Goal: Transaction & Acquisition: Obtain resource

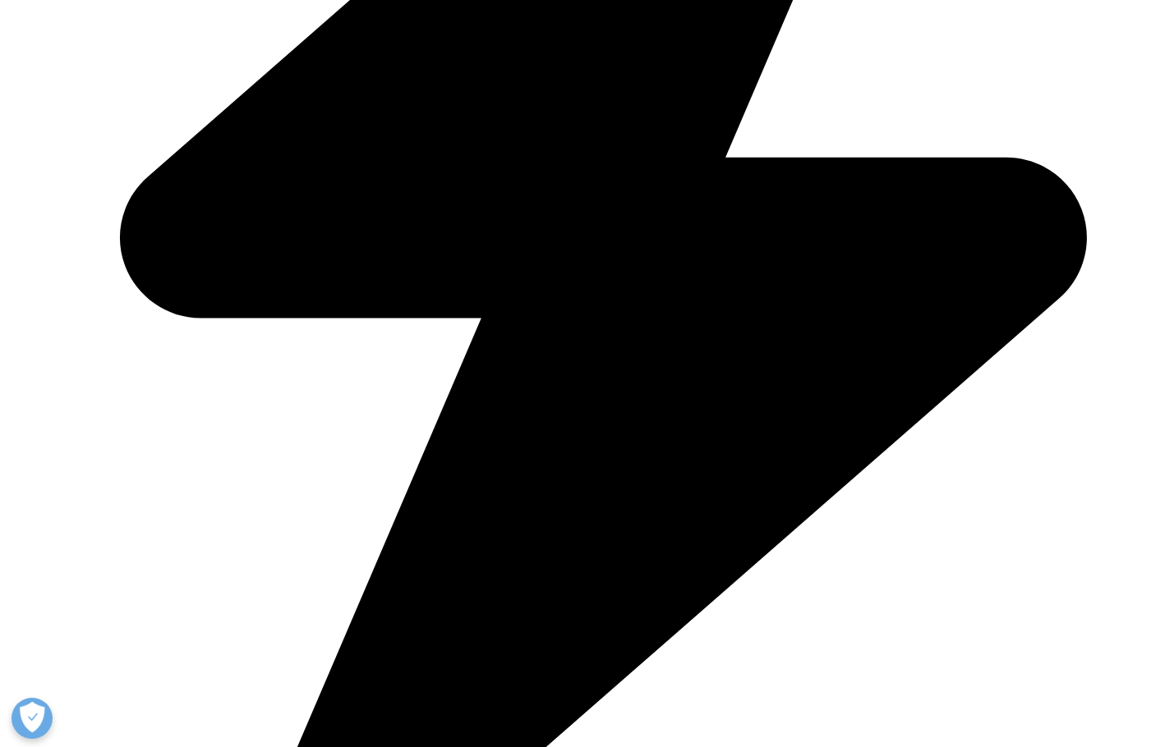
scroll to position [4271, 0]
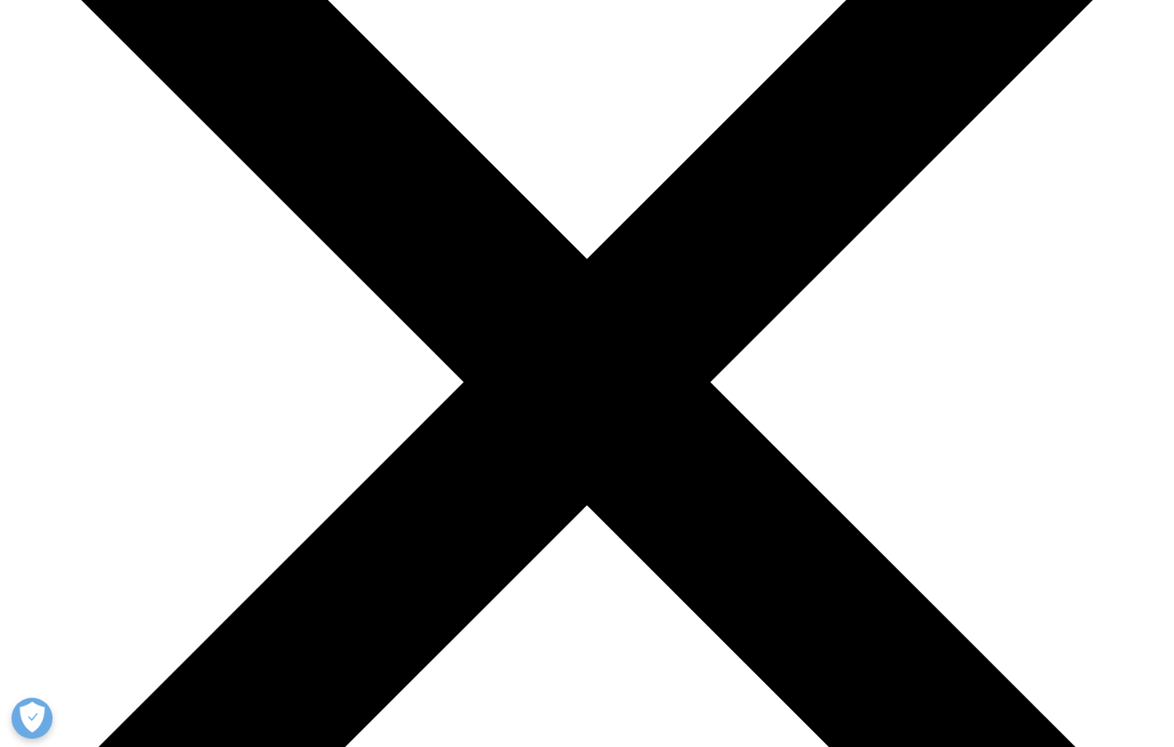
scroll to position [28, 0]
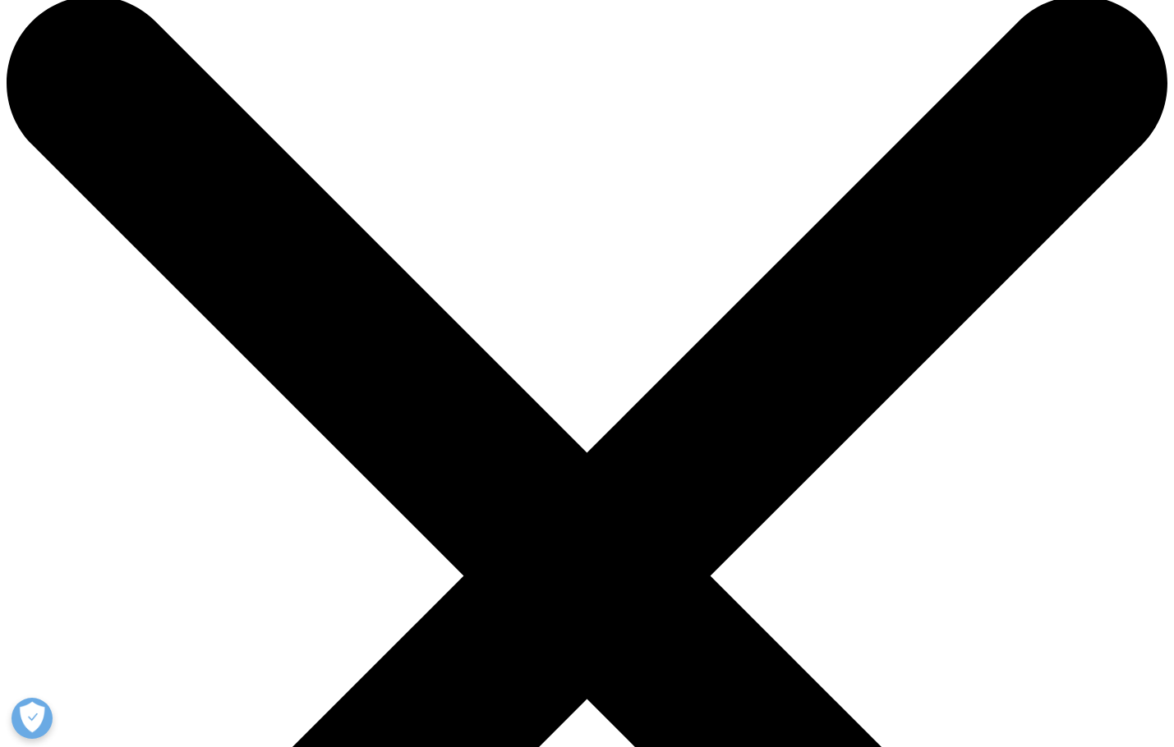
drag, startPoint x: 467, startPoint y: 305, endPoint x: 106, endPoint y: 183, distance: 381.3
copy div "The Global Use of Medicines Outlook Through 2029"
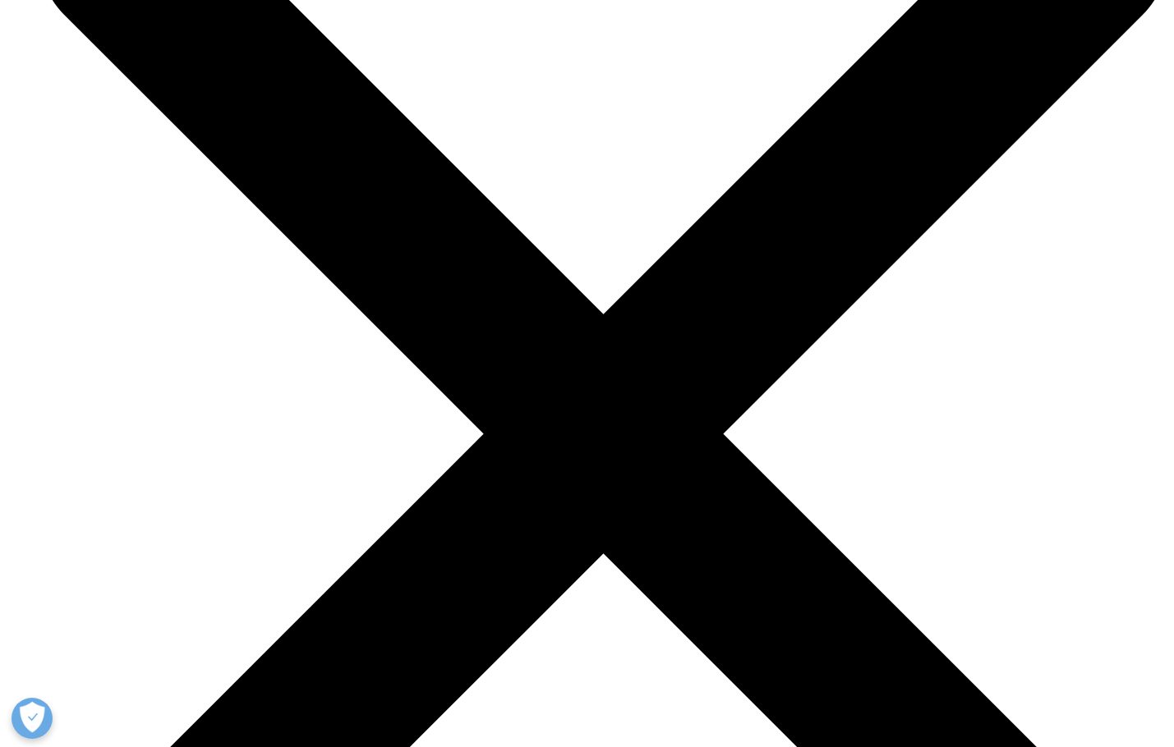
scroll to position [5285, 0]
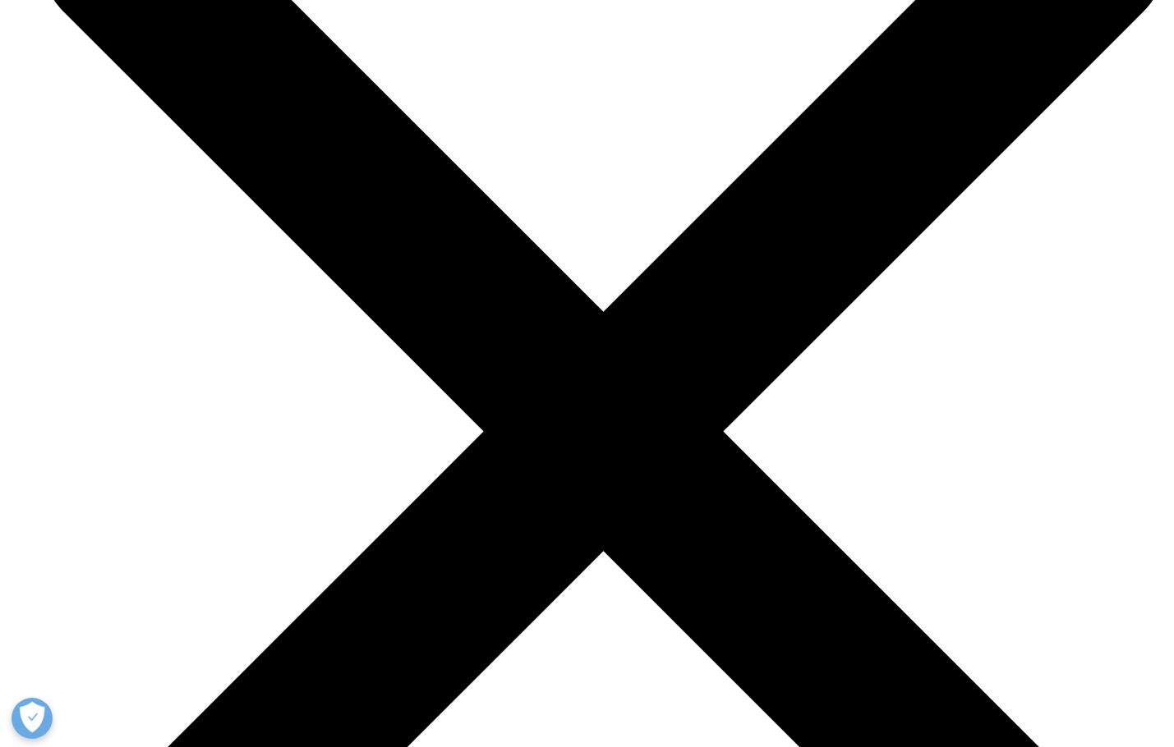
drag, startPoint x: 66, startPoint y: 134, endPoint x: 834, endPoint y: 435, distance: 825.0
copy div "Institute Report The Global Use of Medicines Outlook Through 2029 Jun 26, 2025 …"
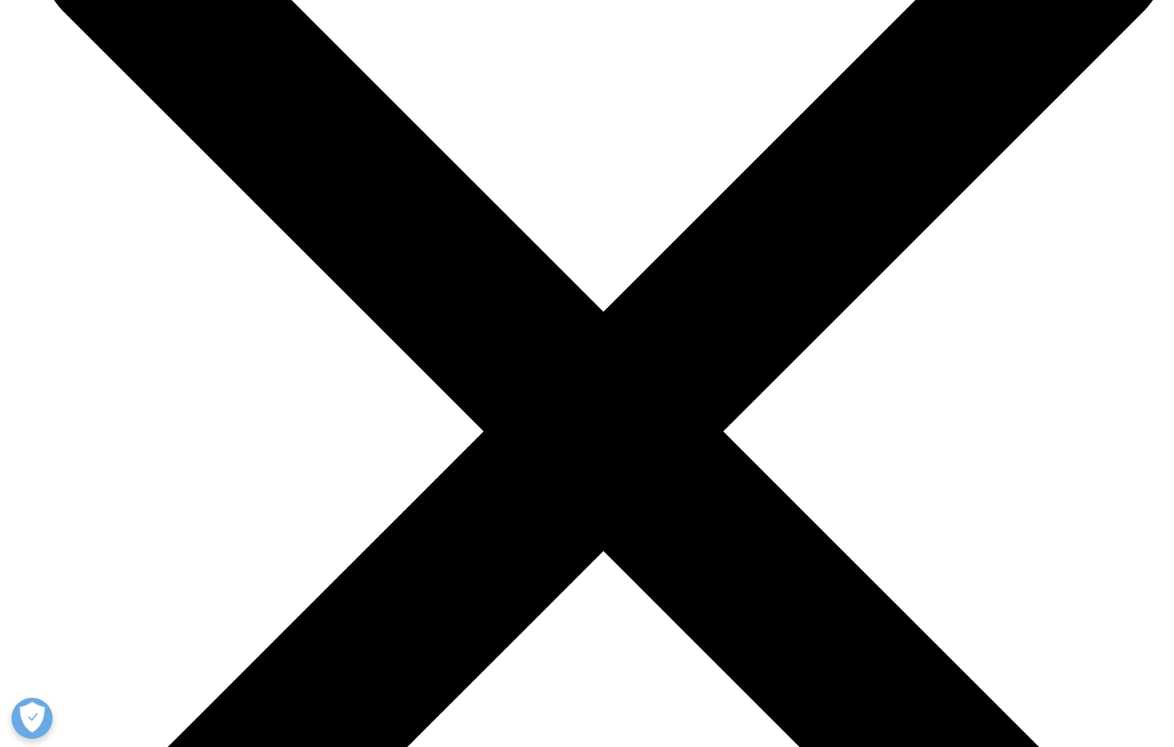
drag, startPoint x: 141, startPoint y: 372, endPoint x: 109, endPoint y: 370, distance: 32.1
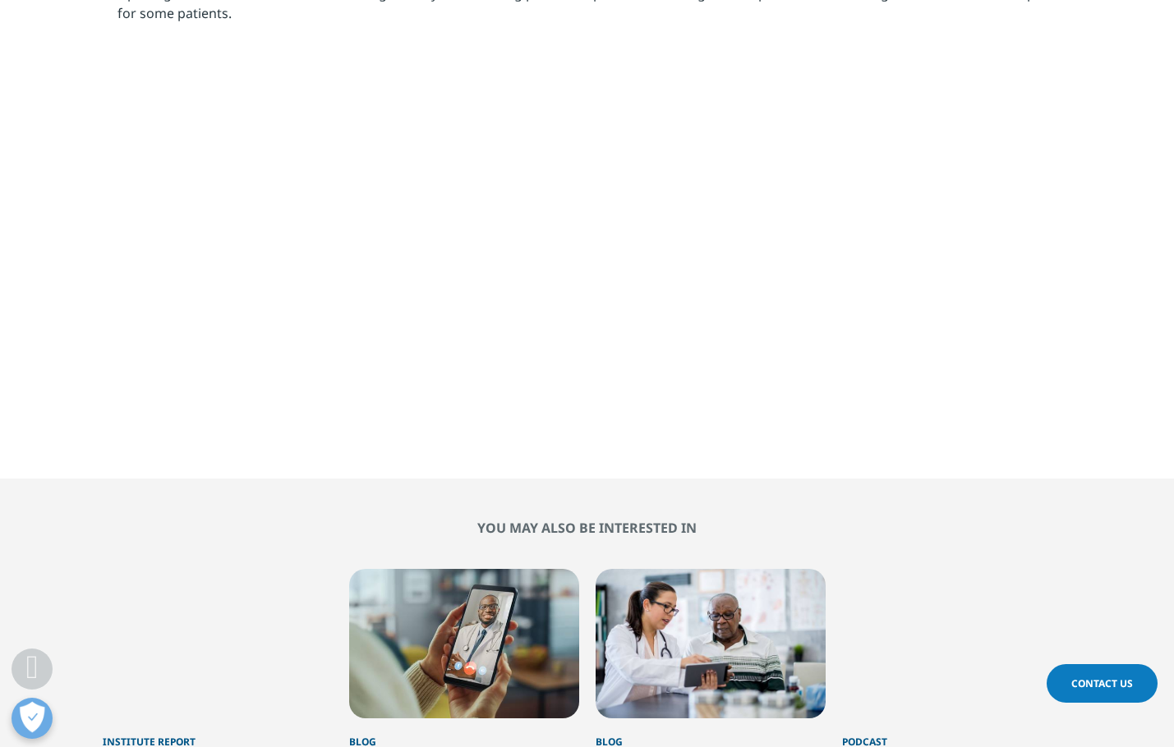
scroll to position [4628, 0]
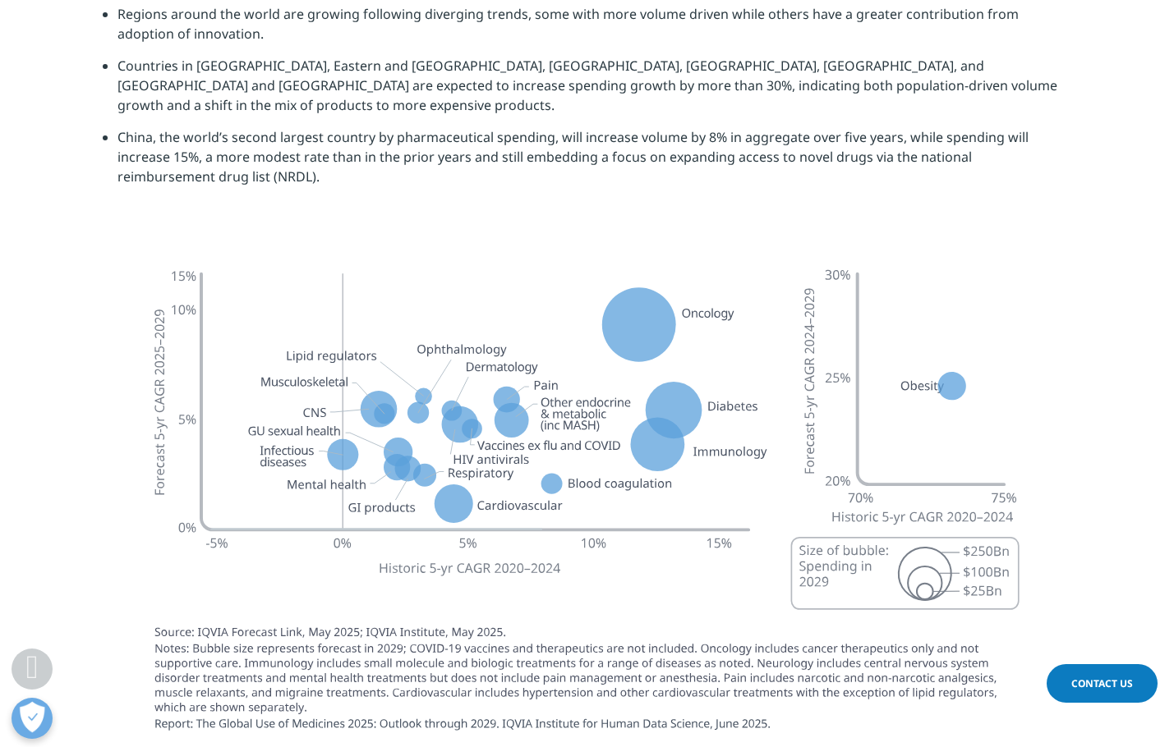
click at [115, 271] on div at bounding box center [587, 499] width 969 height 519
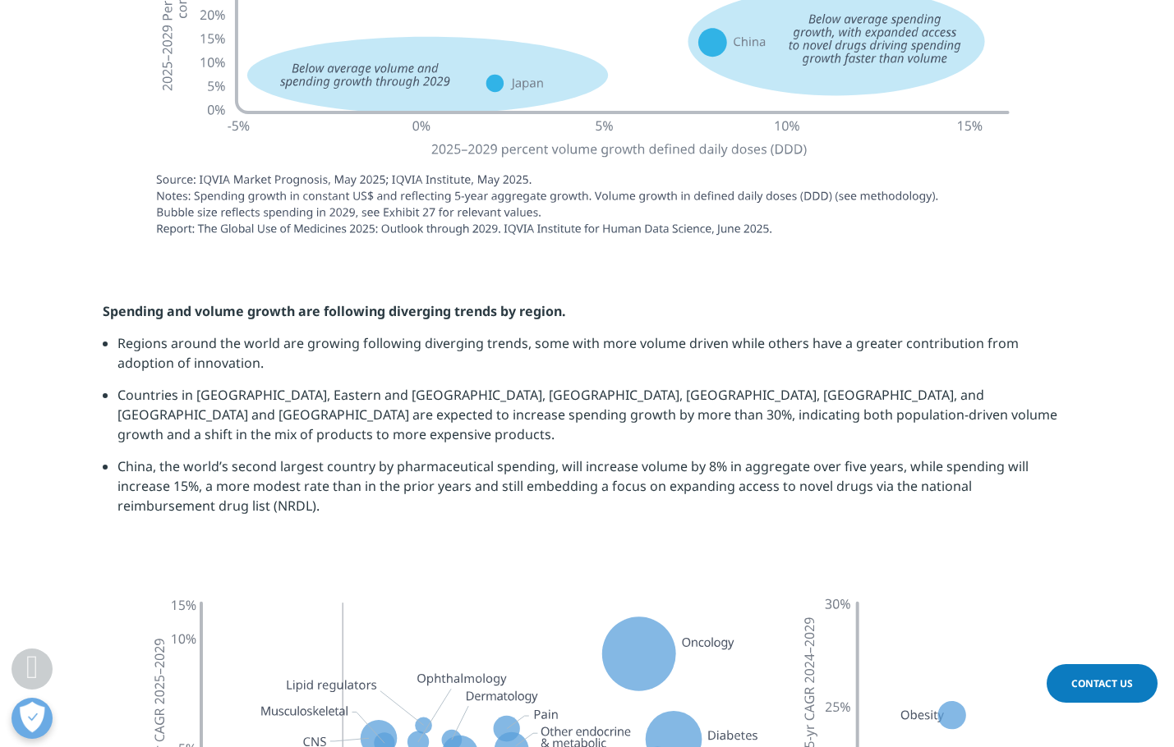
click at [118, 333] on li "Regions around the world are growing following diverging trends, some with more…" at bounding box center [594, 359] width 954 height 52
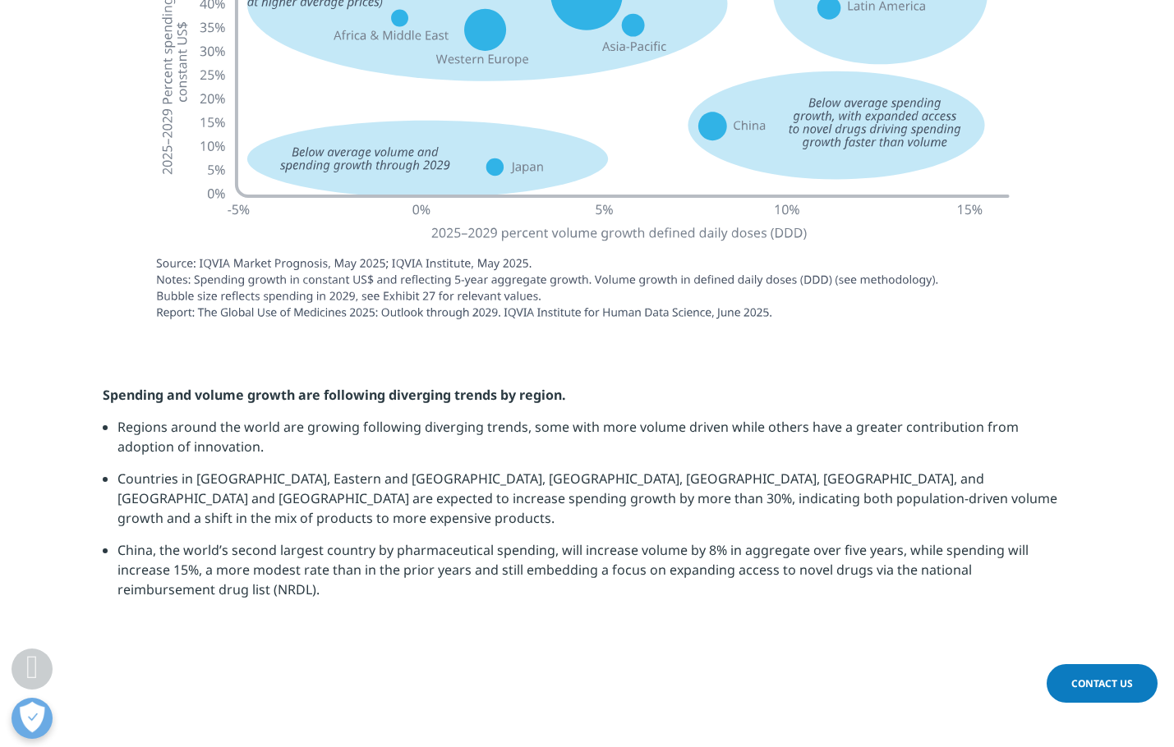
scroll to position [4217, 0]
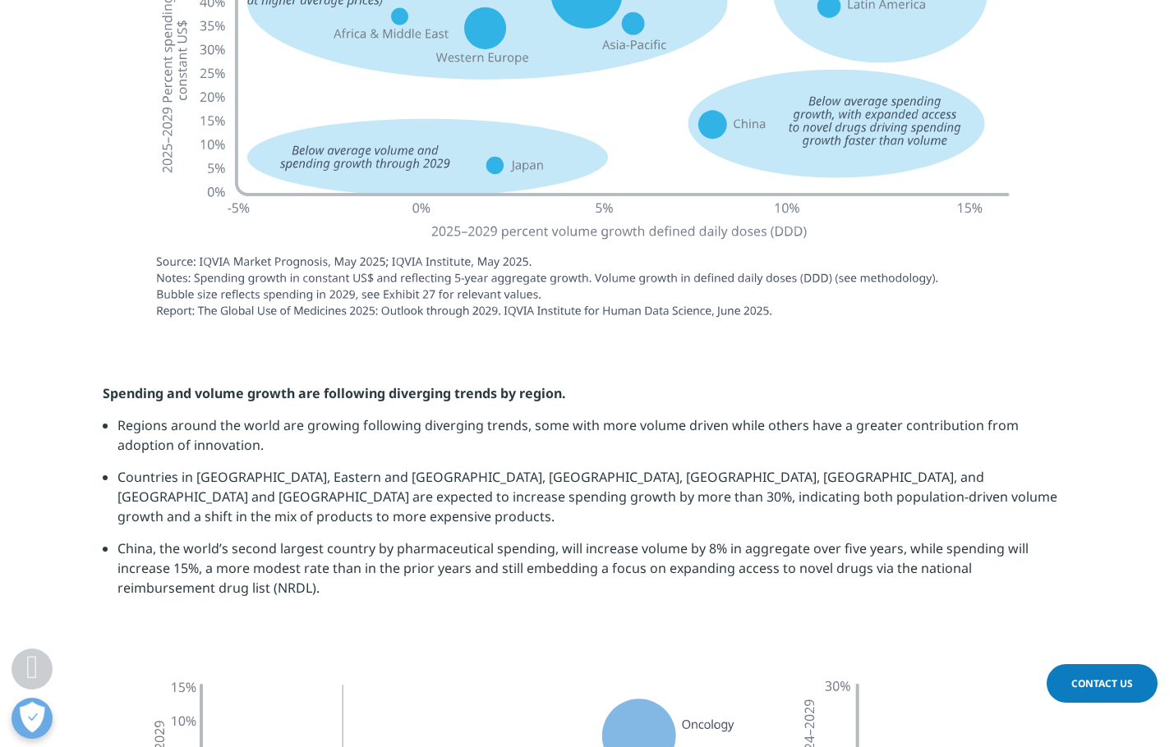
click at [172, 576] on section "Spending and volume growth are following diverging trends by region. Regions ar…" at bounding box center [587, 497] width 1174 height 309
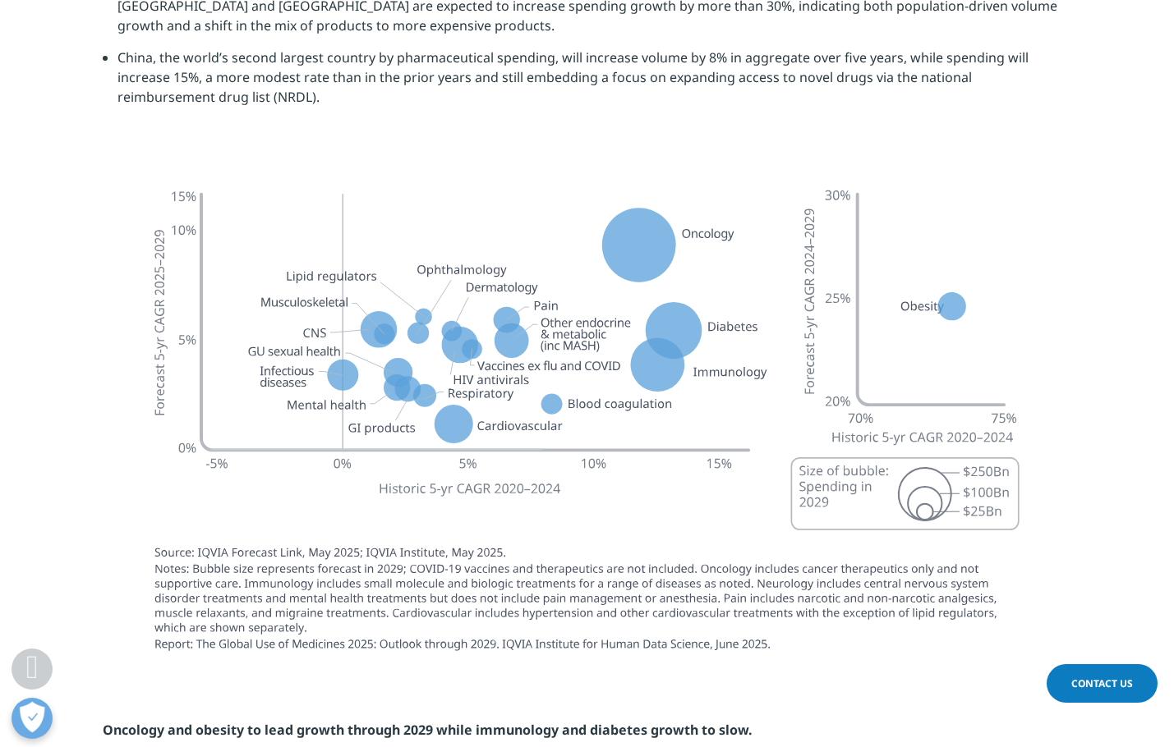
scroll to position [4710, 0]
click at [96, 427] on section at bounding box center [587, 418] width 1174 height 519
click at [141, 430] on img at bounding box center [587, 417] width 920 height 516
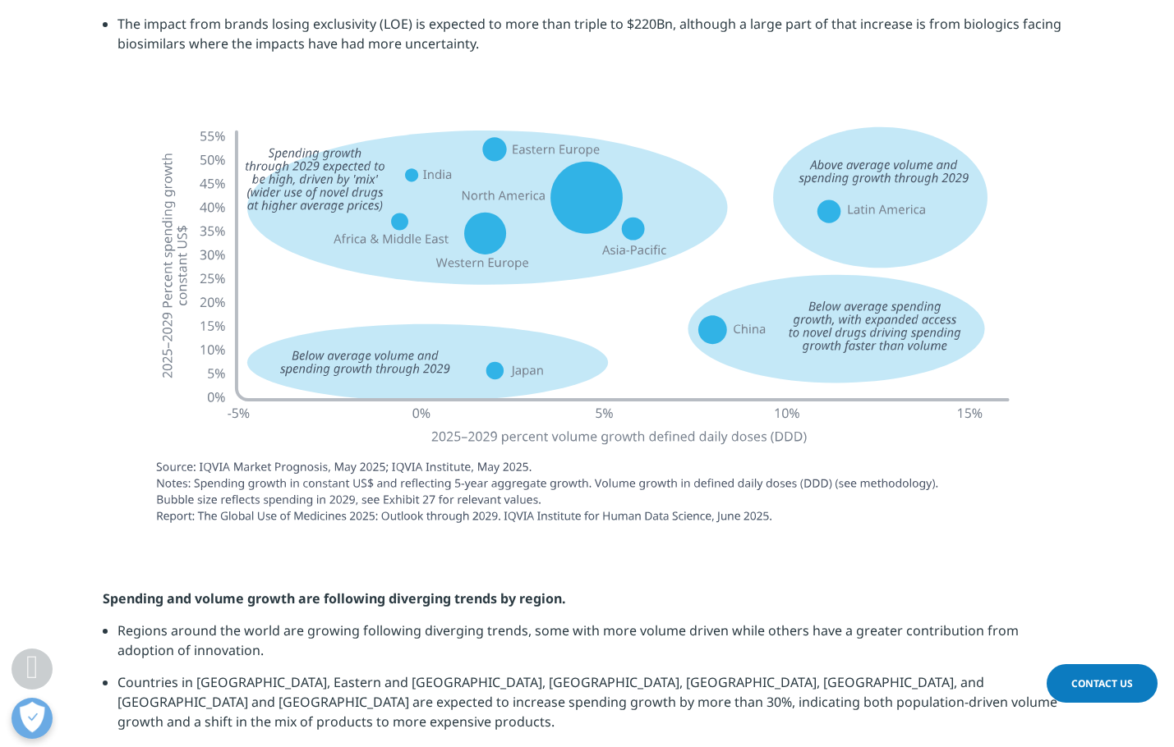
scroll to position [3970, 0]
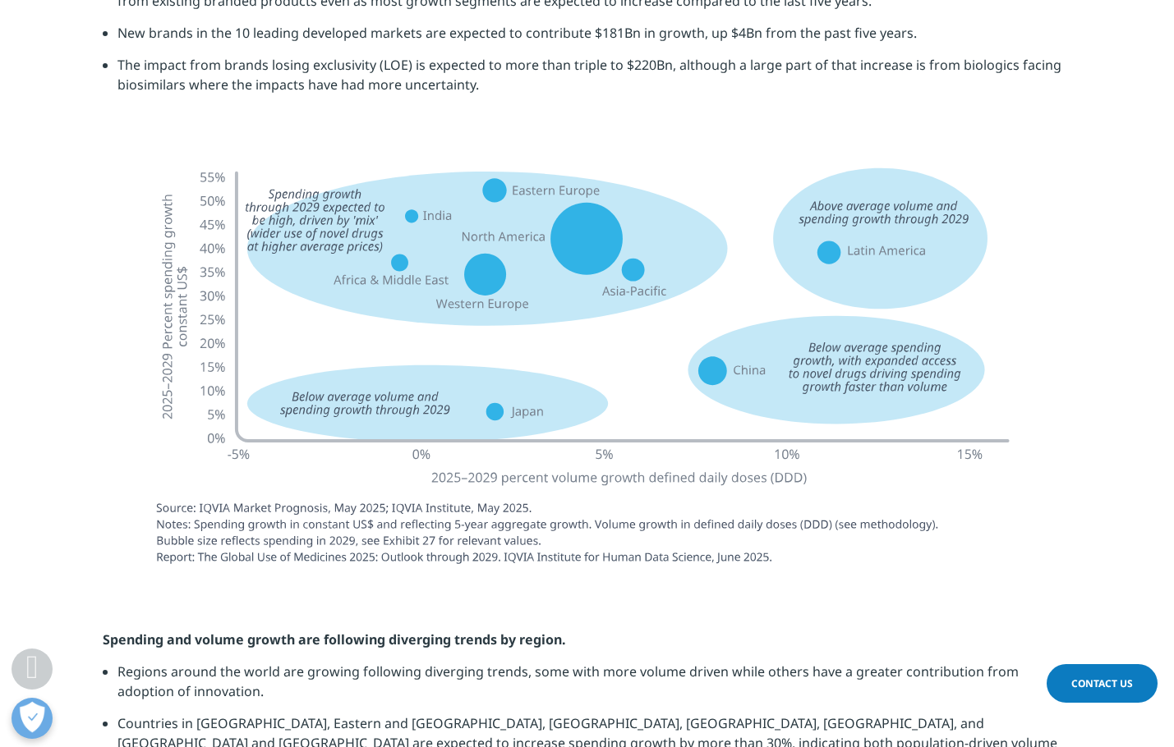
click at [75, 357] on section at bounding box center [587, 368] width 1174 height 440
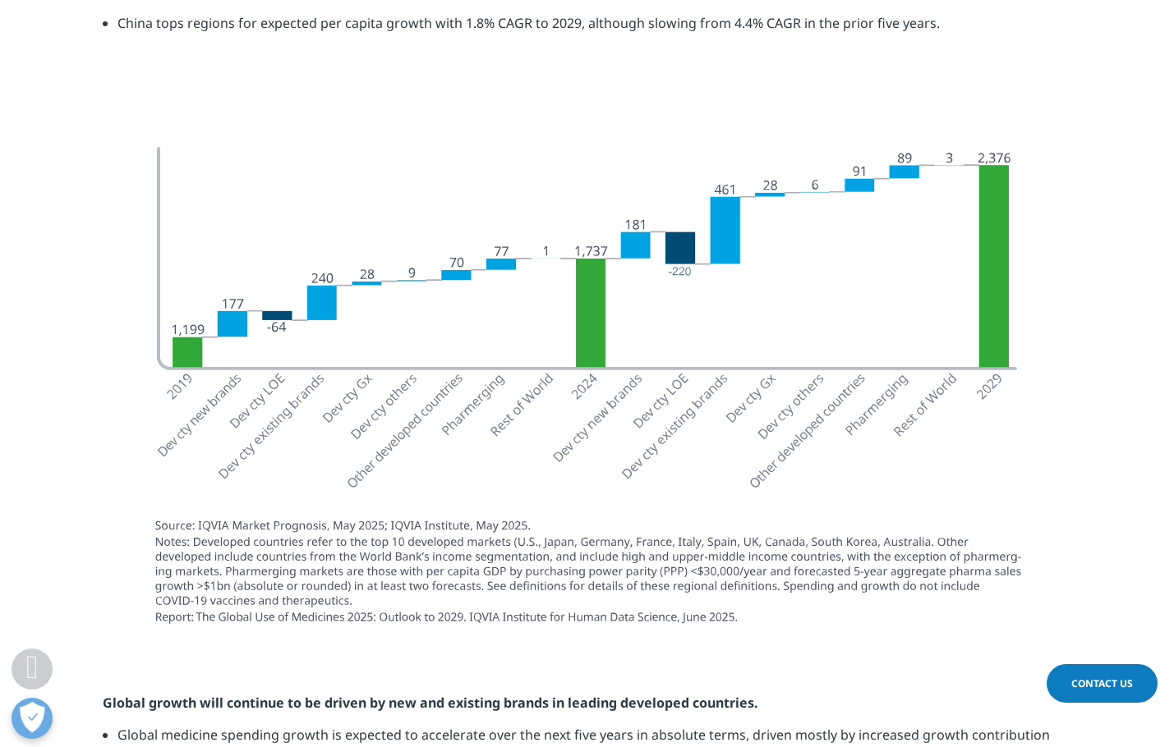
scroll to position [3231, 0]
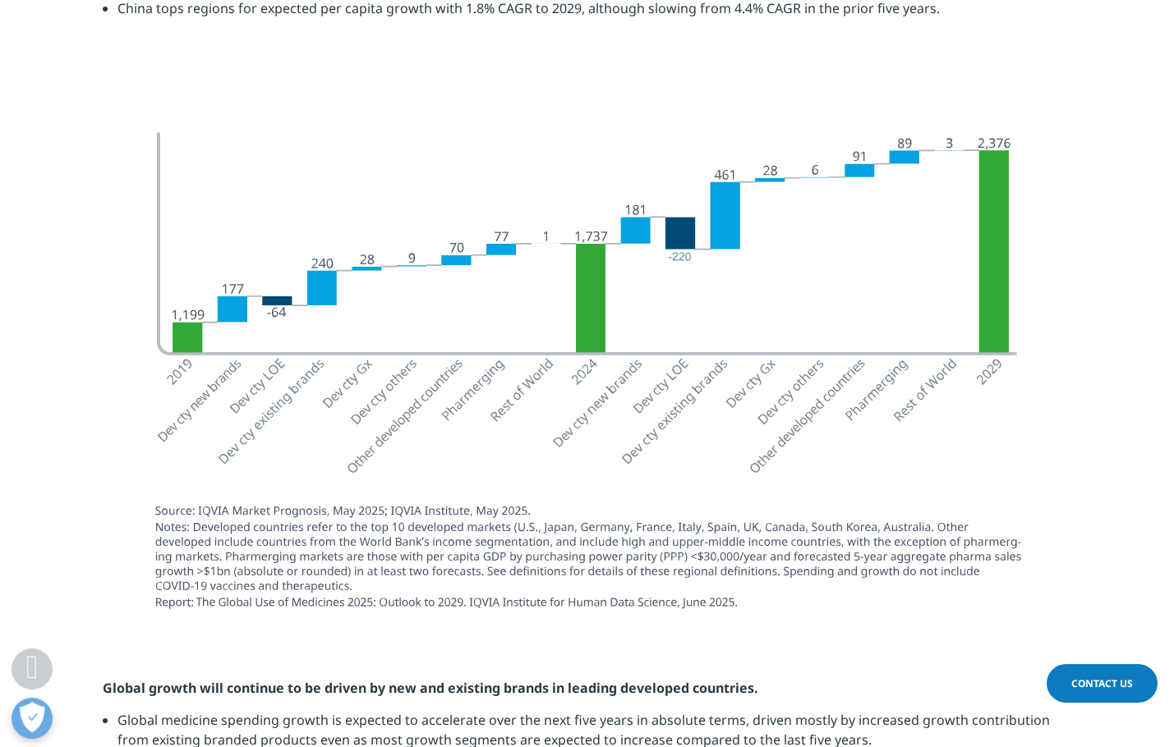
click at [125, 379] on div at bounding box center [587, 370] width 969 height 535
click at [2, 429] on section at bounding box center [587, 370] width 1174 height 535
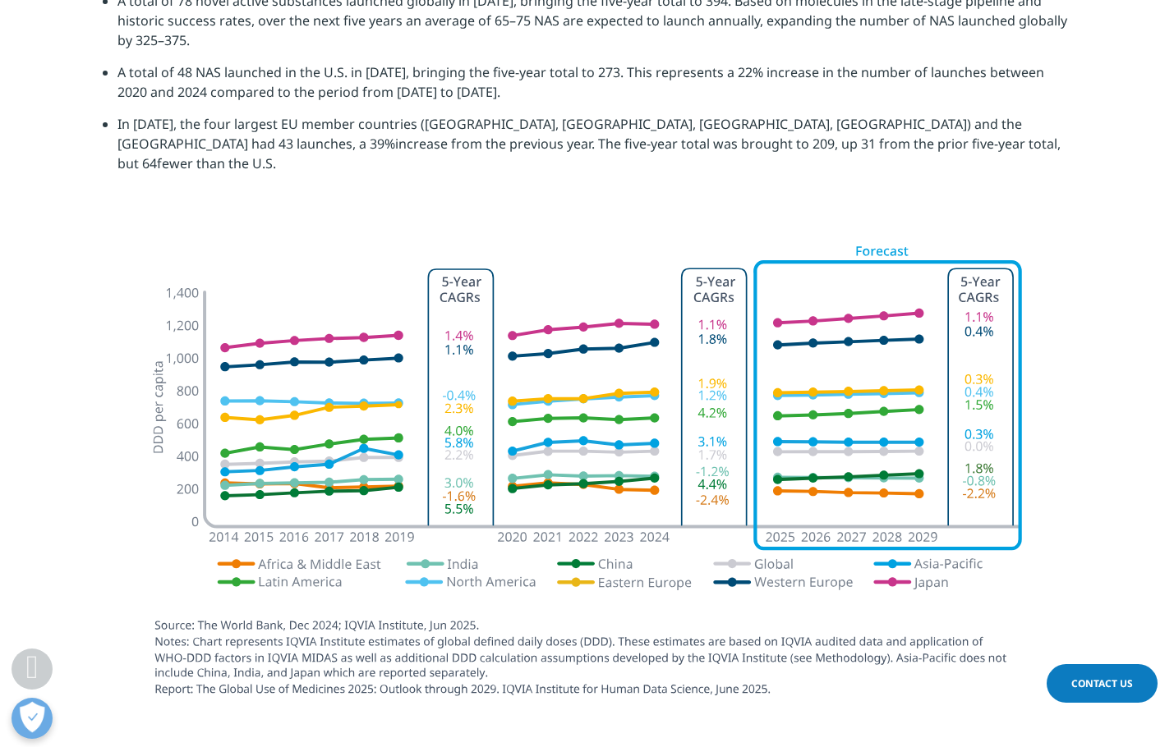
scroll to position [2328, 0]
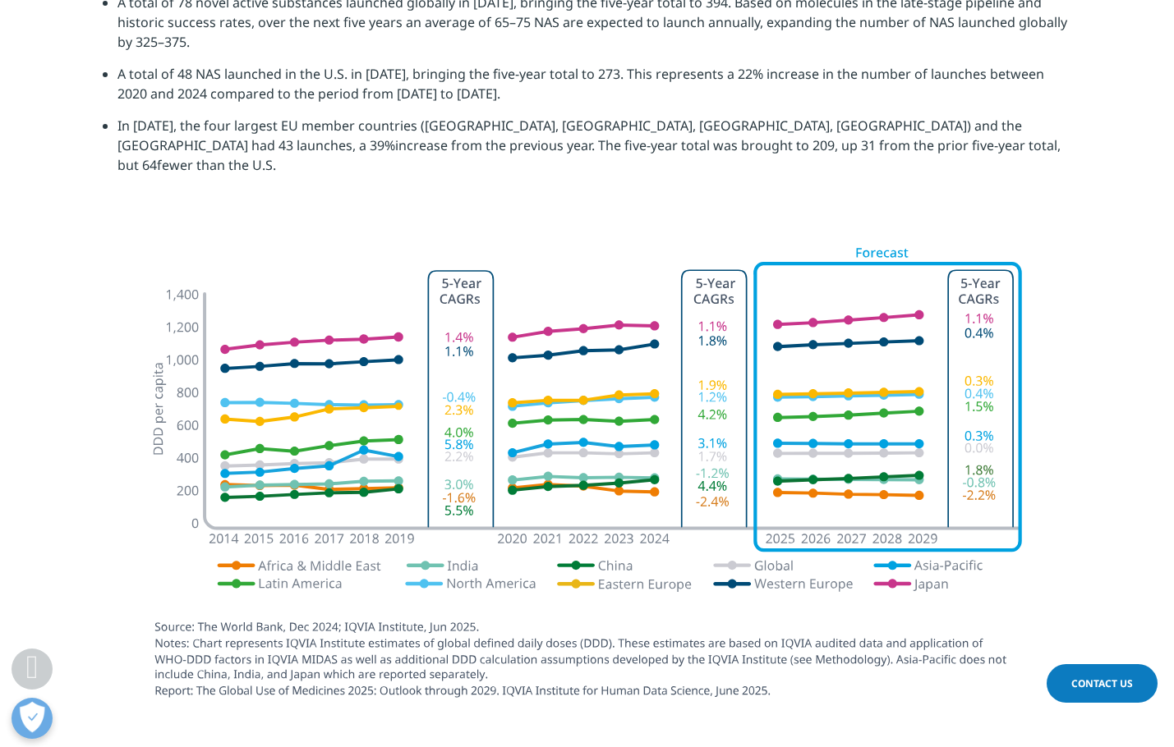
click at [71, 380] on section at bounding box center [587, 476] width 1174 height 497
click at [114, 436] on div at bounding box center [587, 476] width 969 height 497
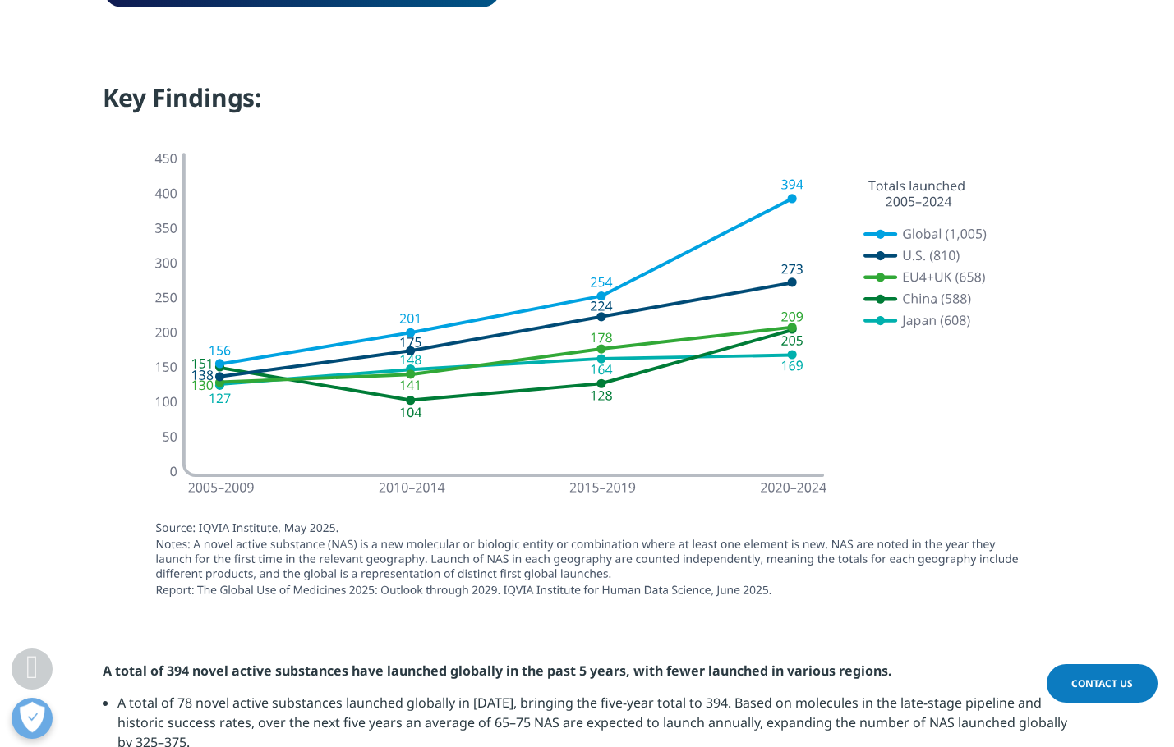
scroll to position [1589, 0]
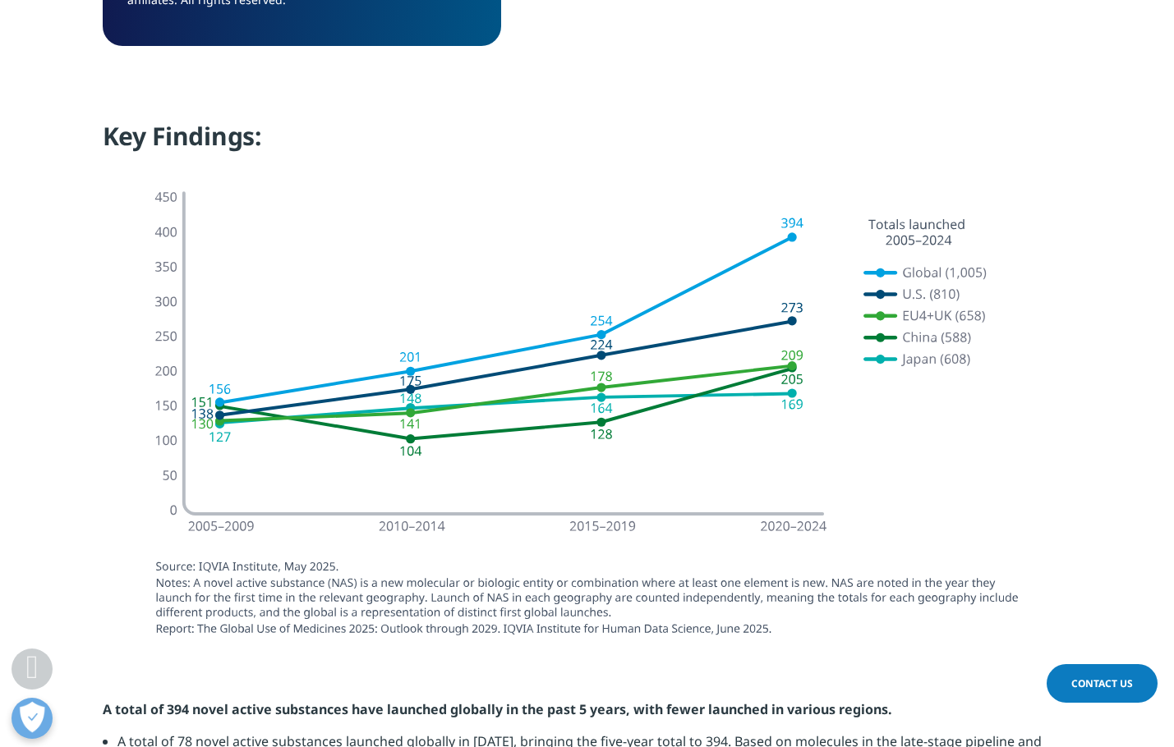
click at [116, 459] on div at bounding box center [587, 411] width 969 height 493
click at [123, 435] on div at bounding box center [587, 411] width 969 height 493
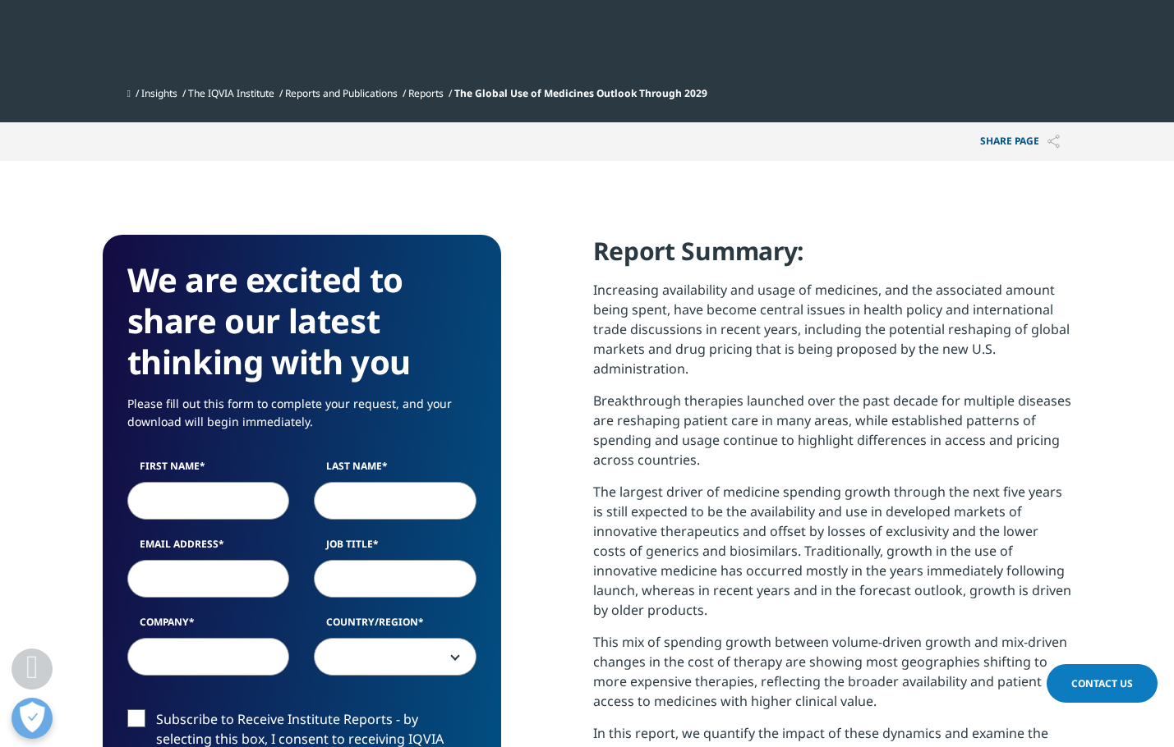
scroll to position [521, 0]
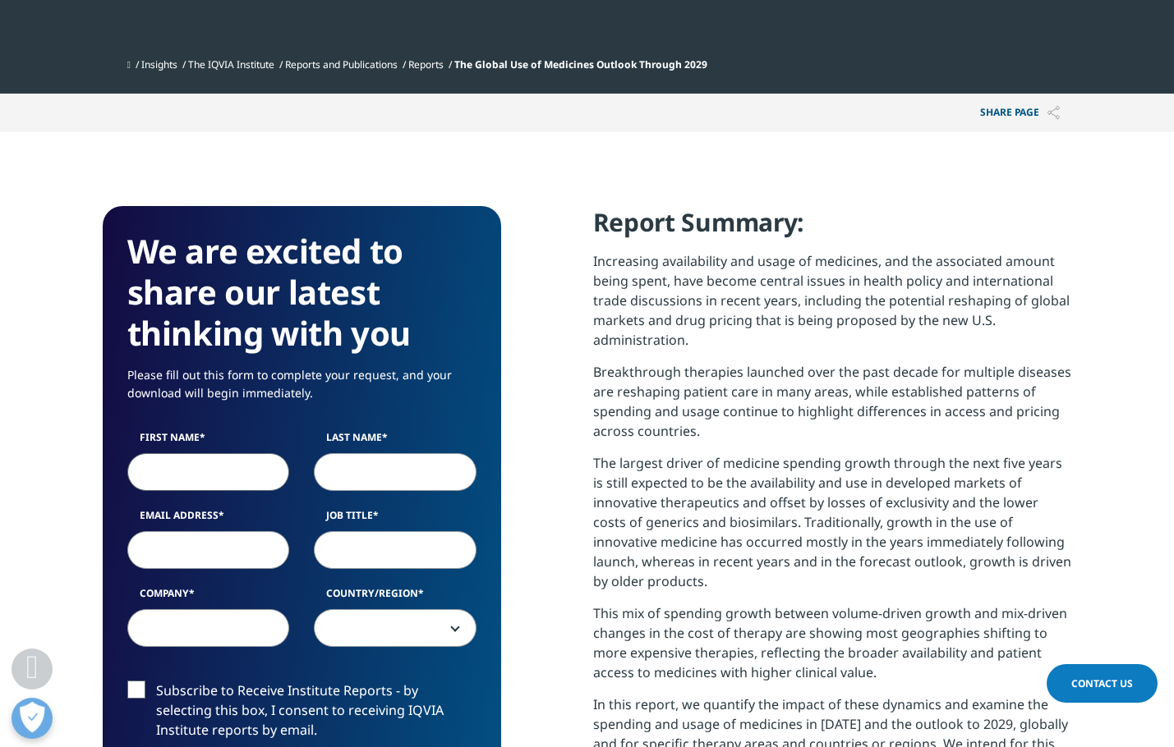
click at [206, 472] on input "First Name" at bounding box center [208, 472] width 163 height 38
type input "[PERSON_NAME]"
click at [397, 476] on input "Last Name" at bounding box center [395, 472] width 163 height 38
type input "[PERSON_NAME]"
click at [212, 555] on input "Email Address" at bounding box center [208, 550] width 163 height 38
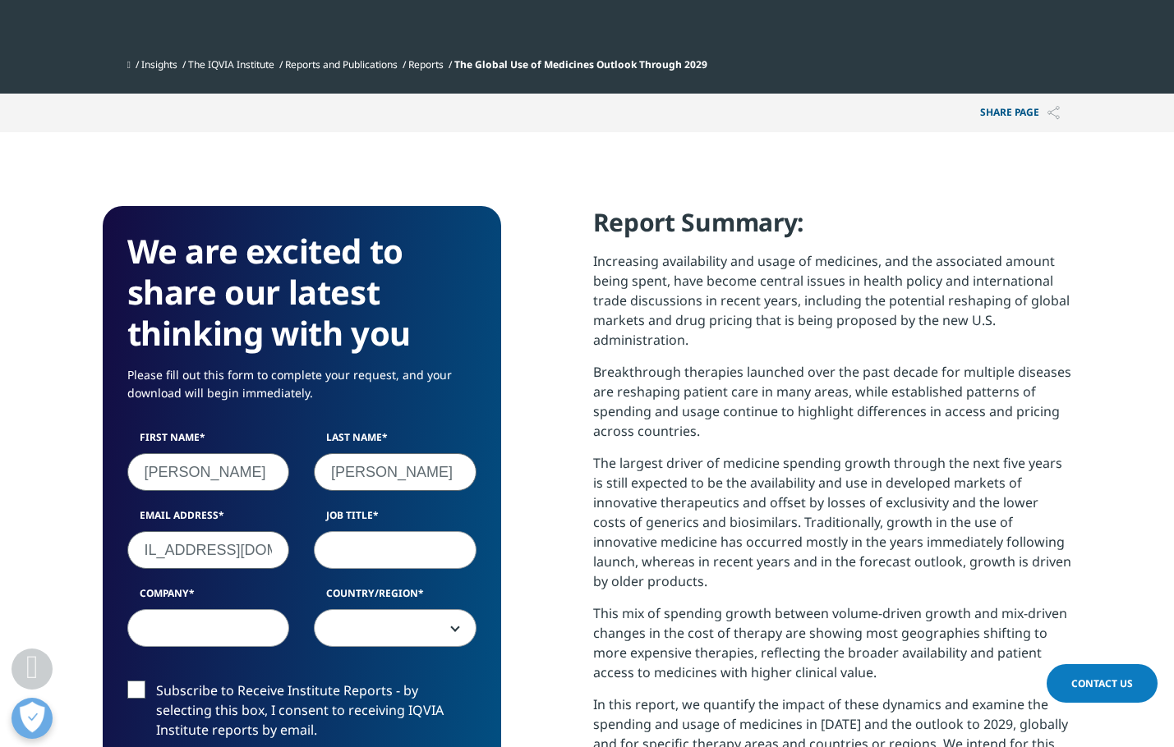
scroll to position [0, 48]
type input "[EMAIL_ADDRESS][DOMAIN_NAME]"
click at [444, 555] on input "Job Title" at bounding box center [395, 550] width 163 height 38
type input "BI"
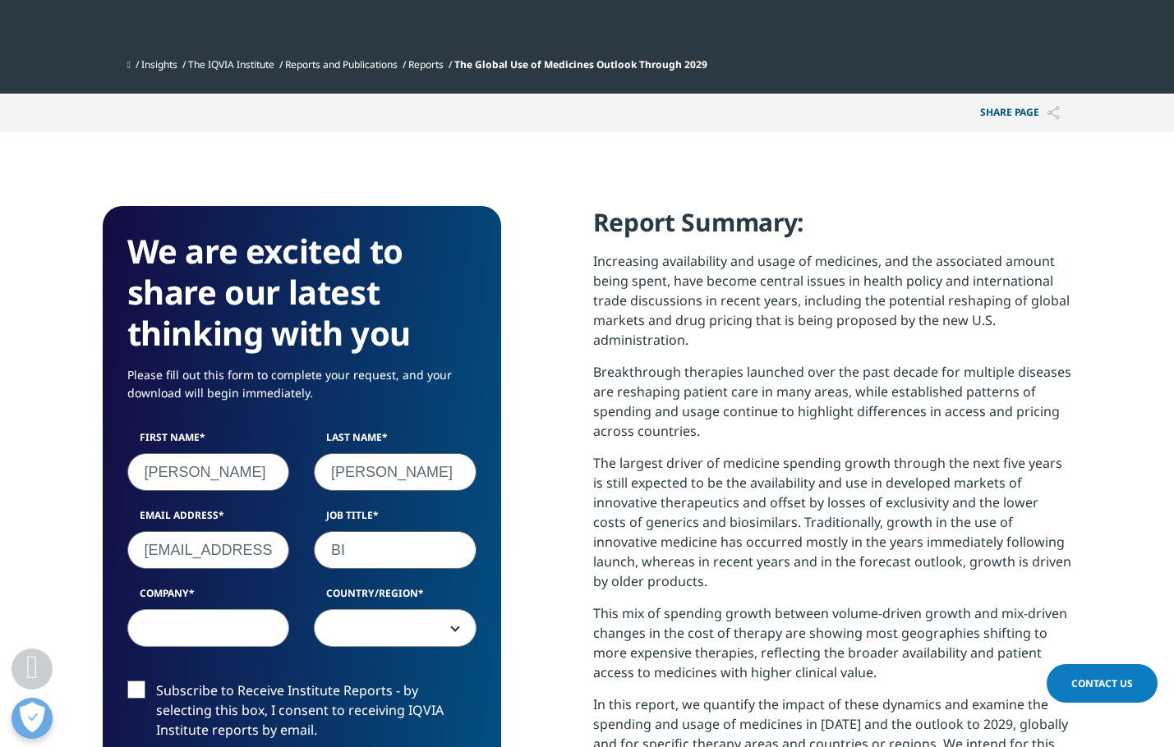
click at [244, 637] on input "Company" at bounding box center [208, 628] width 163 height 38
type input "ClarkeModet"
click at [392, 633] on span at bounding box center [395, 629] width 161 height 38
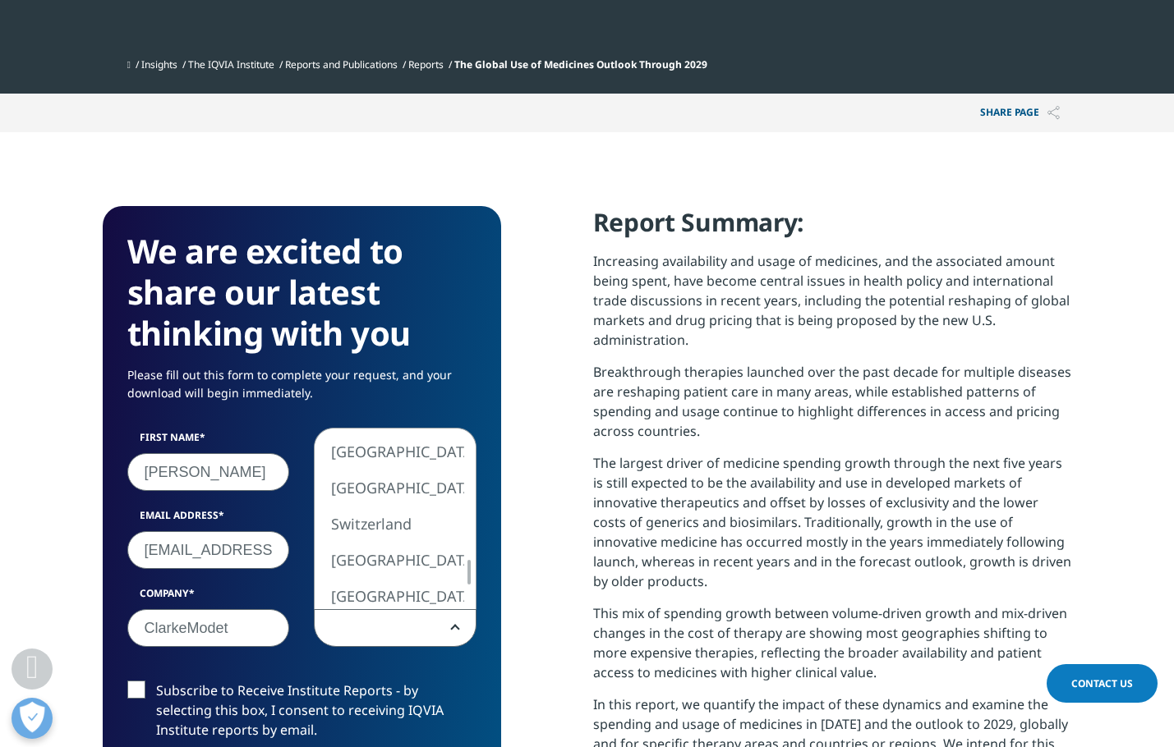
select select "Spain"
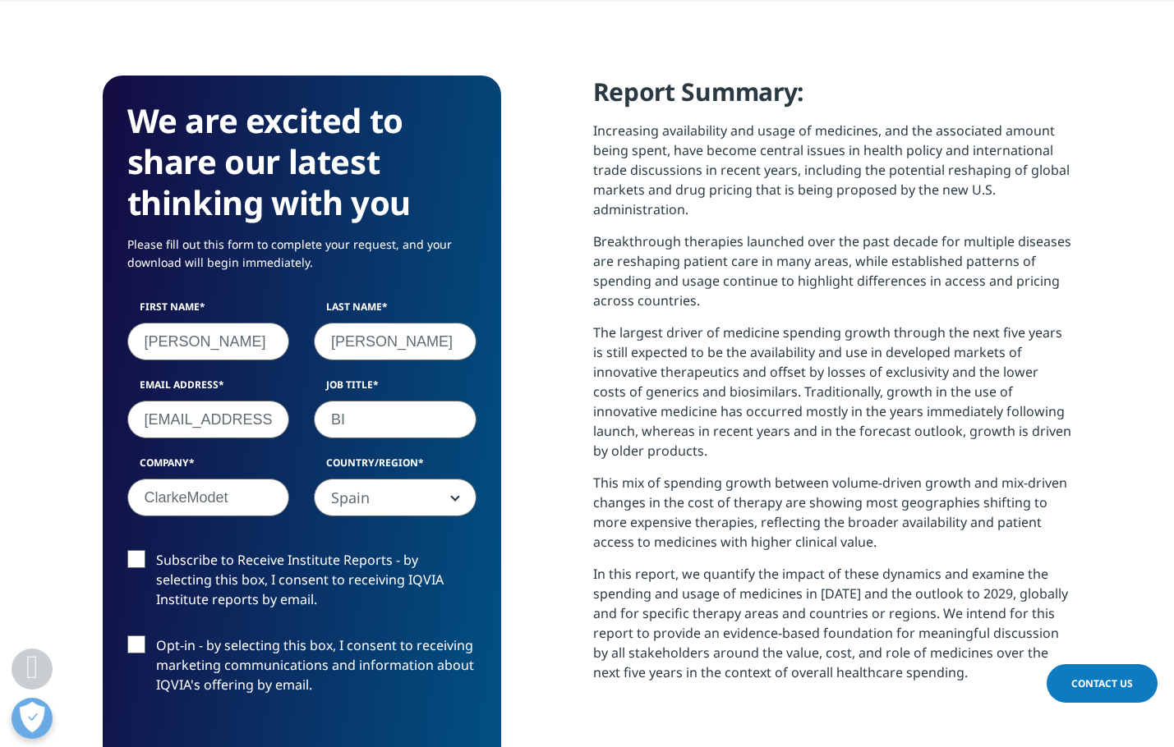
scroll to position [767, 0]
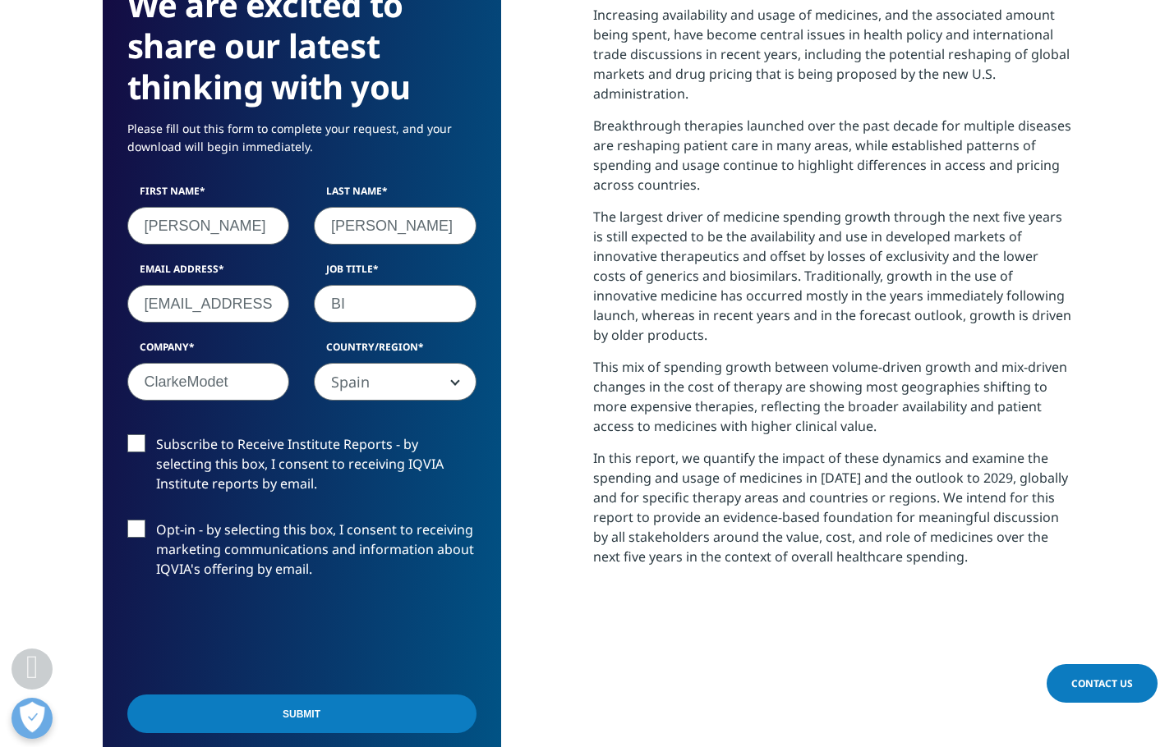
click at [139, 441] on label "Subscribe to Receive Institute Reports - by selecting this box, I consent to re…" at bounding box center [301, 469] width 349 height 68
click at [156, 435] on input "Subscribe to Receive Institute Reports - by selecting this box, I consent to re…" at bounding box center [156, 435] width 0 height 0
click at [145, 523] on label "Opt-in - by selecting this box, I consent to receiving marketing communications…" at bounding box center [301, 554] width 349 height 68
click at [156, 520] on input "Opt-in - by selecting this box, I consent to receiving marketing communications…" at bounding box center [156, 520] width 0 height 0
click at [140, 521] on label "Opt-in - by selecting this box, I consent to receiving marketing communications…" at bounding box center [301, 554] width 349 height 68
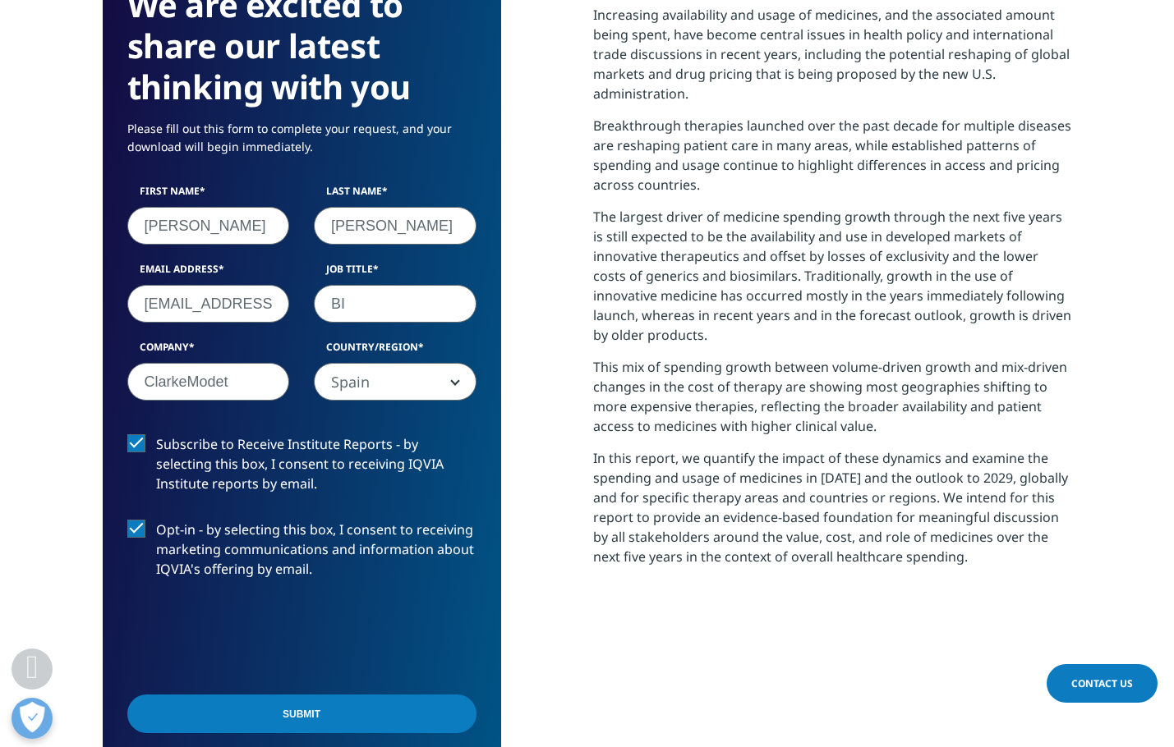
click at [156, 520] on input "Opt-in - by selecting this box, I consent to receiving marketing communications…" at bounding box center [156, 520] width 0 height 0
click at [353, 729] on input "Submit" at bounding box center [301, 714] width 349 height 39
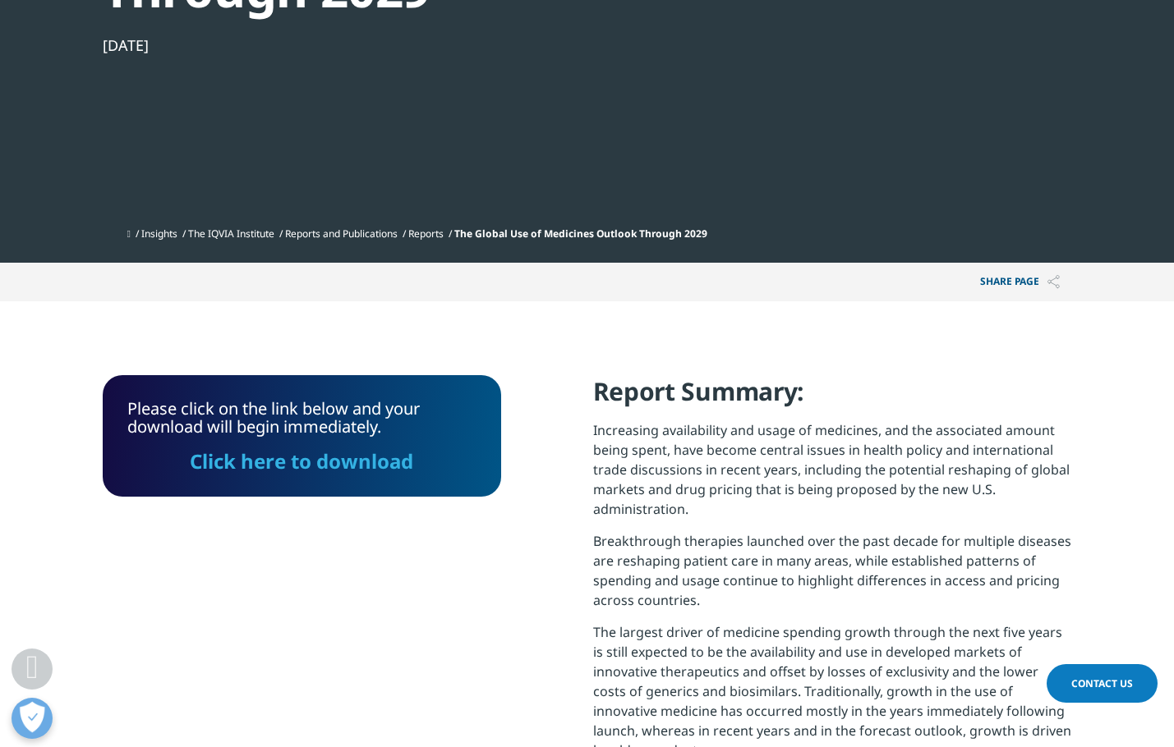
scroll to position [341, 0]
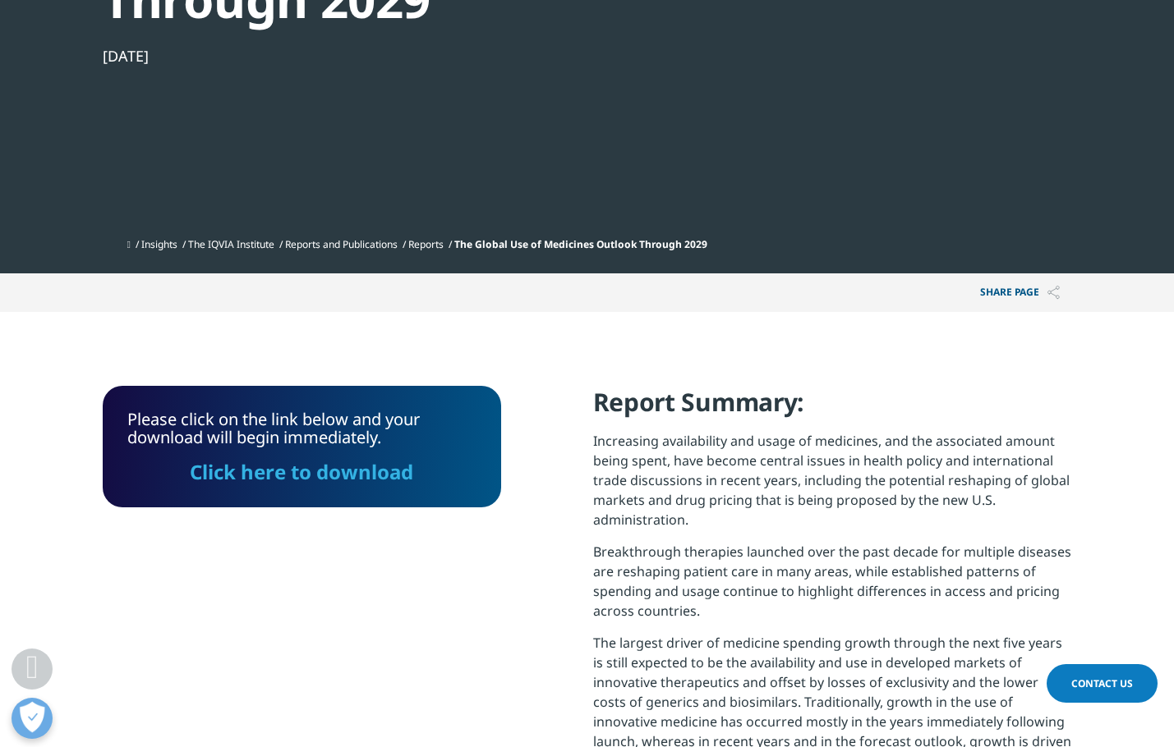
drag, startPoint x: 364, startPoint y: 475, endPoint x: 329, endPoint y: 545, distance: 77.9
click at [364, 475] on link "Click here to download" at bounding box center [301, 471] width 223 height 27
